Goal: Task Accomplishment & Management: Use online tool/utility

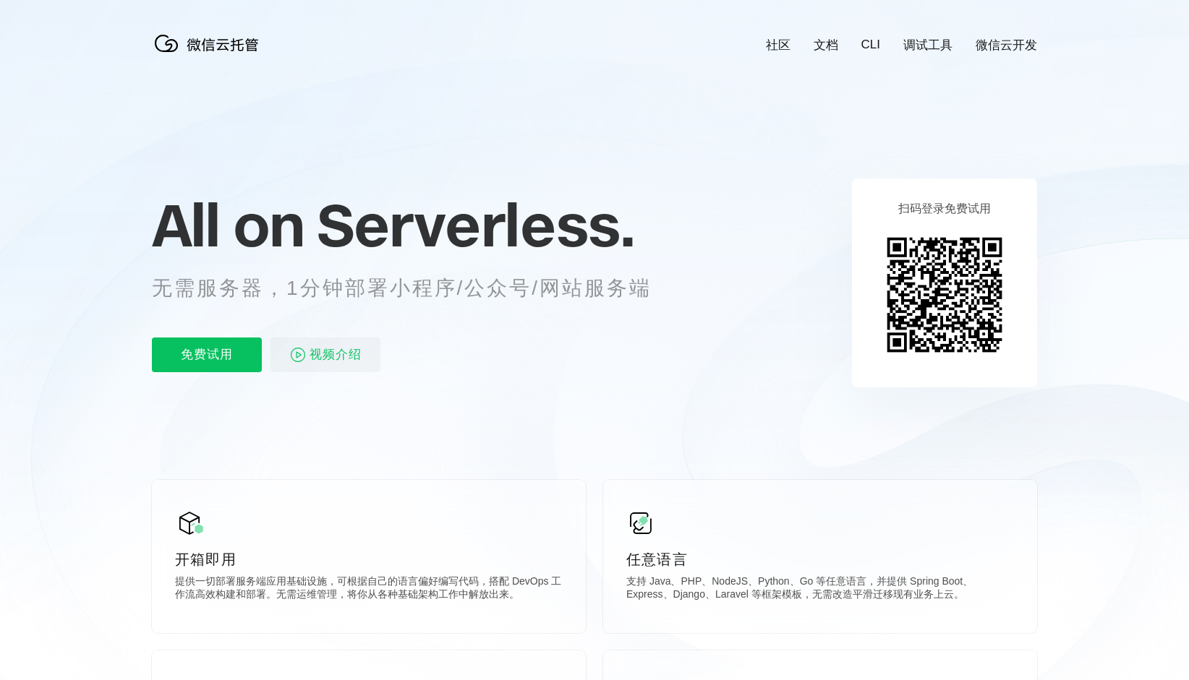
scroll to position [0, 2571]
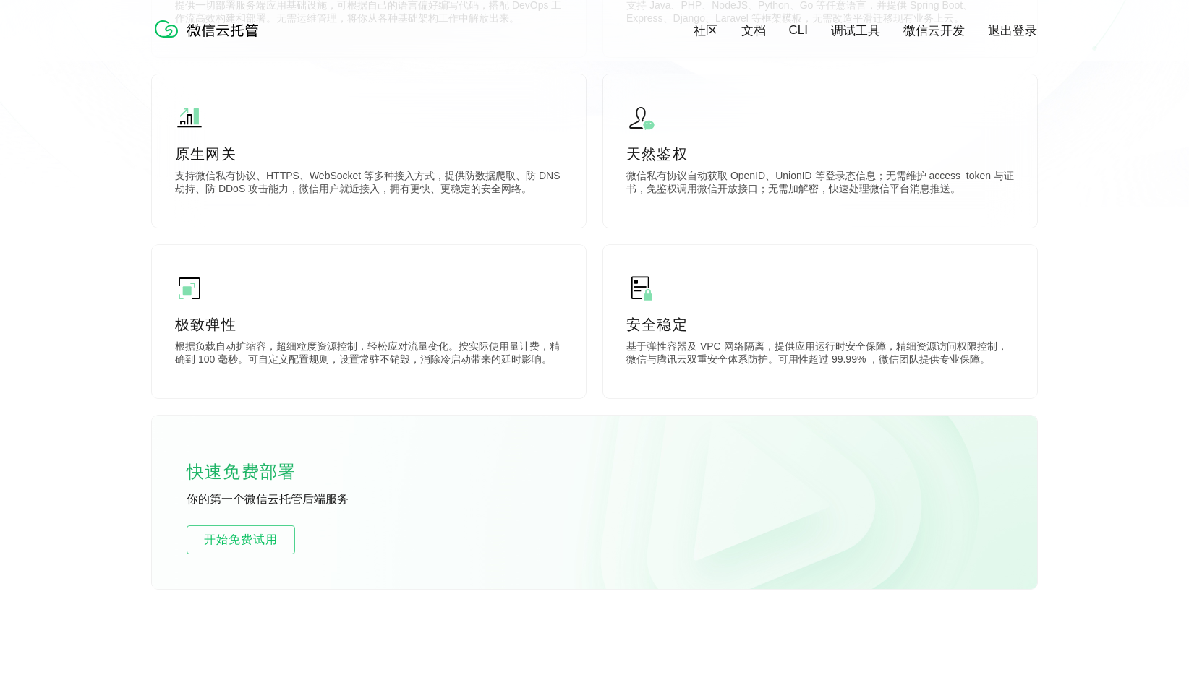
scroll to position [573, 0]
click at [283, 540] on span "开始免费试用" at bounding box center [240, 540] width 107 height 17
